Goal: Task Accomplishment & Management: Complete application form

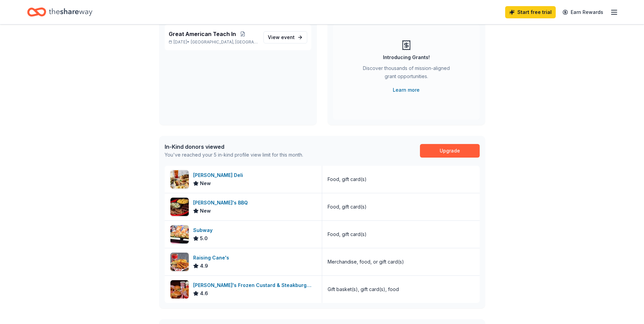
scroll to position [102, 0]
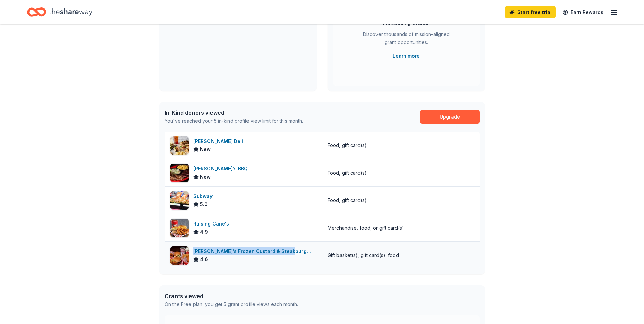
drag, startPoint x: 293, startPoint y: 250, endPoint x: 195, endPoint y: 253, distance: 97.8
click at [195, 253] on div "[PERSON_NAME]'s Frozen Custard & Steakburgers 4.6" at bounding box center [244, 255] width 158 height 27
click at [207, 198] on div "Subway" at bounding box center [204, 196] width 22 height 8
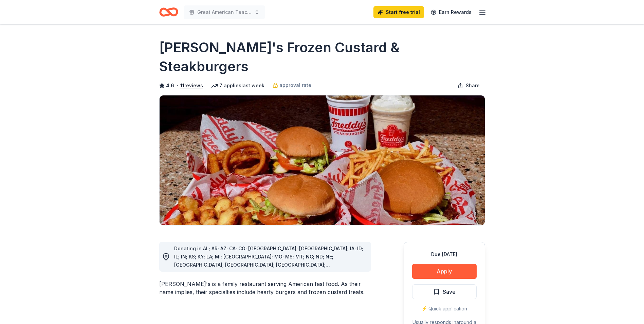
drag, startPoint x: 430, startPoint y: 47, endPoint x: 161, endPoint y: 46, distance: 269.3
click at [184, 49] on div "[PERSON_NAME]'s Frozen Custard & Steakburgers" at bounding box center [322, 57] width 326 height 38
click at [454, 264] on button "Apply" at bounding box center [444, 271] width 65 height 15
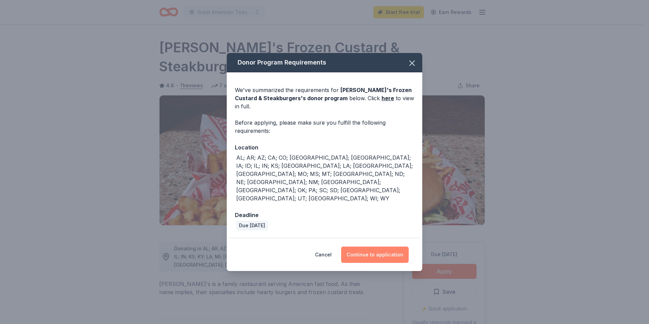
click at [389, 247] on button "Continue to application" at bounding box center [375, 255] width 68 height 16
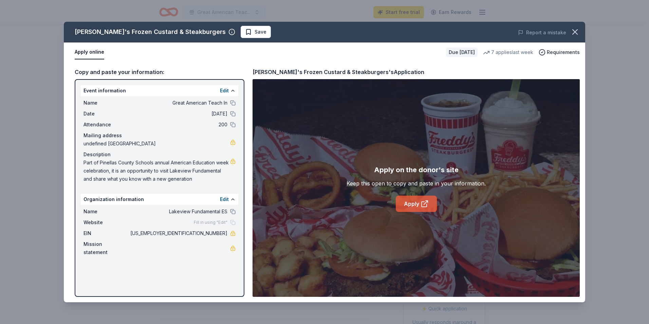
click at [406, 202] on link "Apply" at bounding box center [416, 204] width 41 height 16
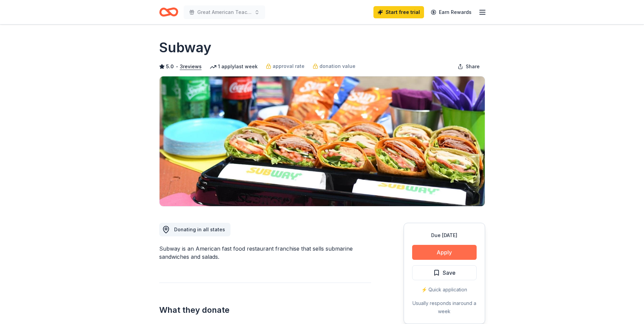
click at [462, 252] on button "Apply" at bounding box center [444, 252] width 65 height 15
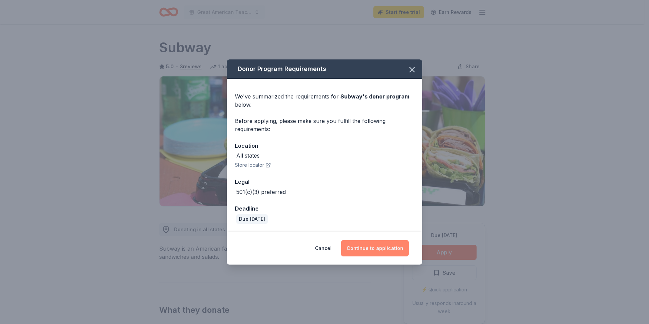
click at [376, 251] on button "Continue to application" at bounding box center [375, 248] width 68 height 16
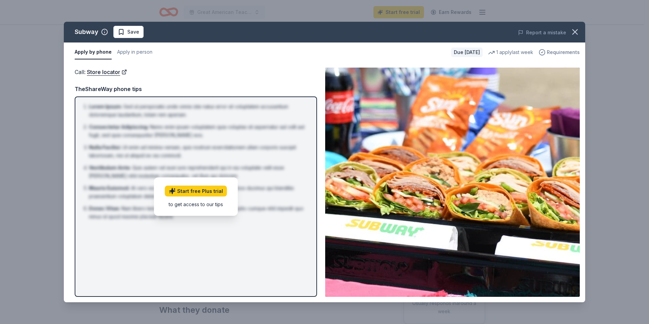
click at [576, 51] on span "Requirements" at bounding box center [563, 52] width 33 height 8
click at [573, 36] on icon "button" at bounding box center [576, 32] width 10 height 10
